Goal: Find specific page/section: Find specific page/section

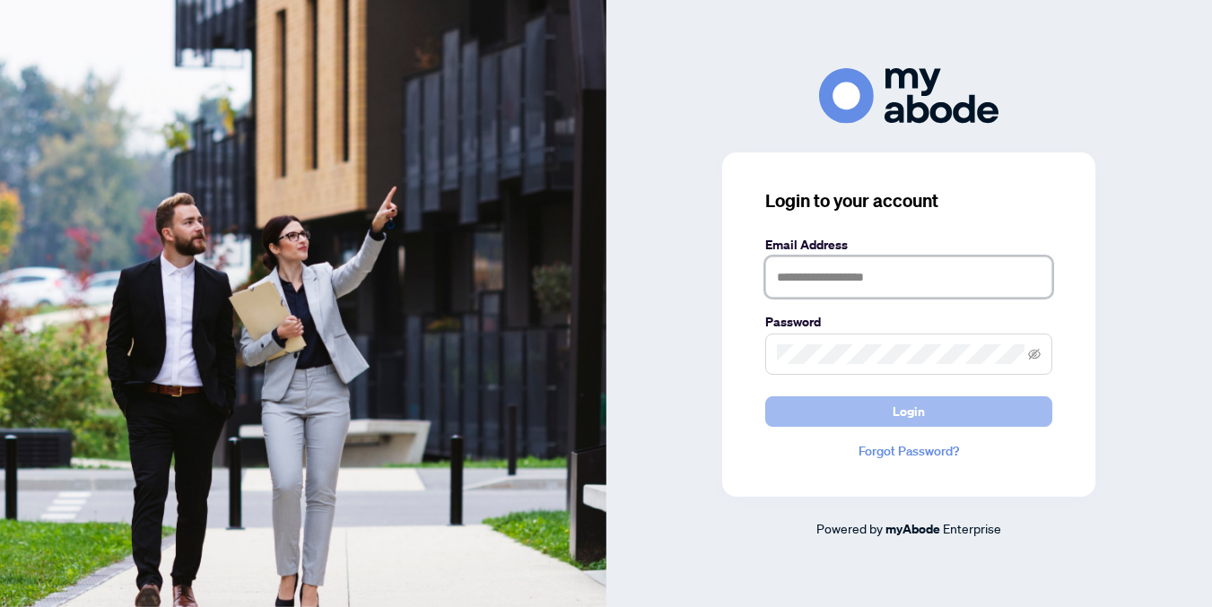
type input "**********"
click at [862, 415] on button "Login" at bounding box center [908, 412] width 287 height 31
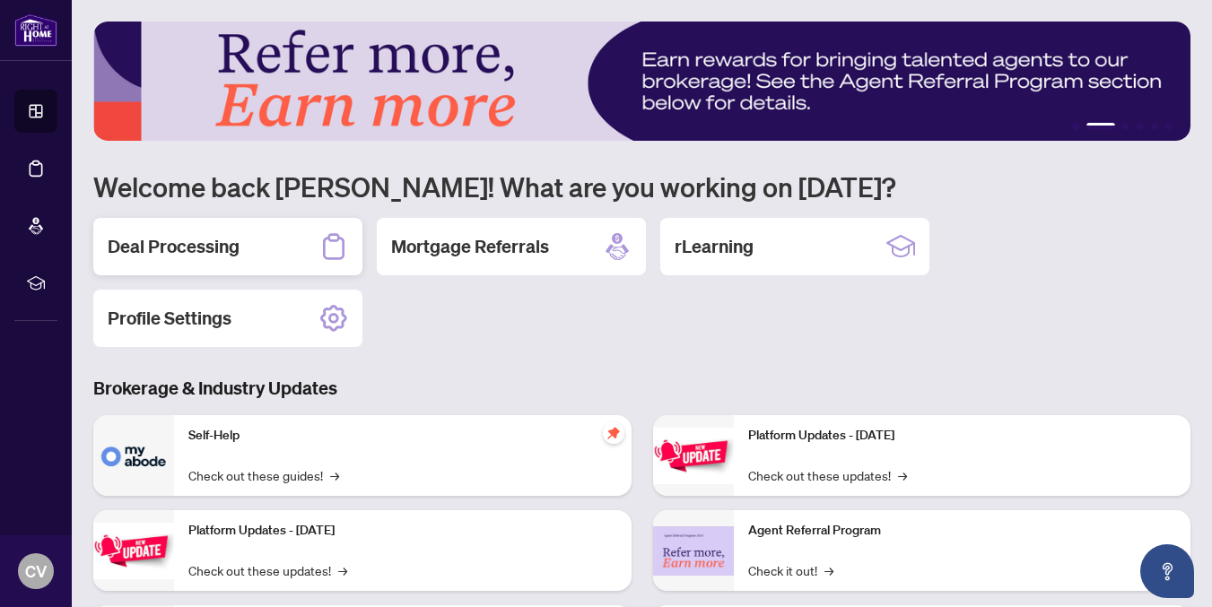
click at [267, 244] on div "Deal Processing" at bounding box center [227, 246] width 269 height 57
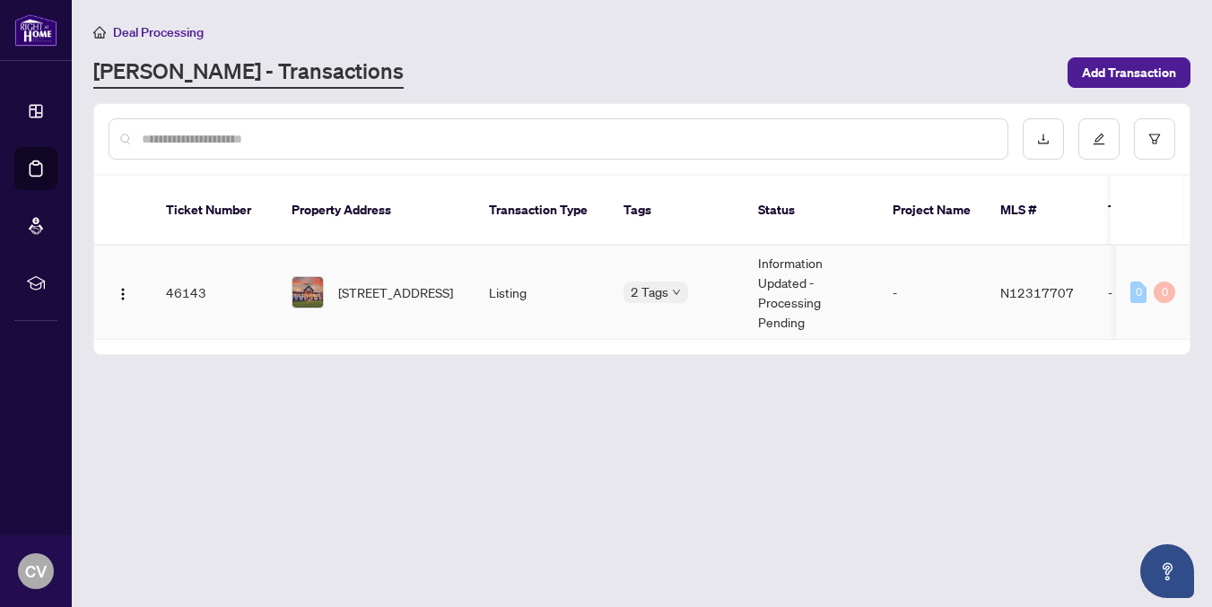
click at [277, 278] on td "[STREET_ADDRESS]" at bounding box center [375, 293] width 197 height 94
